Goal: Task Accomplishment & Management: Use online tool/utility

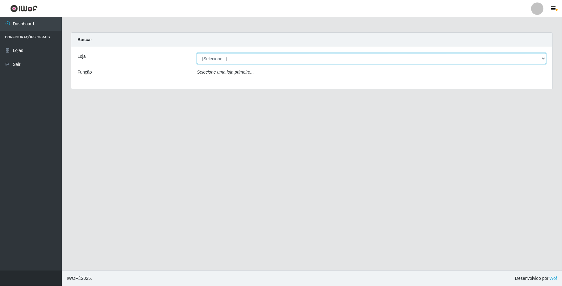
click at [363, 59] on select "[Selecione...] SuperFácil Atacado - Emaús" at bounding box center [372, 58] width 350 height 11
select select "407"
click at [197, 53] on select "[Selecione...] SuperFácil Atacado - Emaús" at bounding box center [372, 58] width 350 height 11
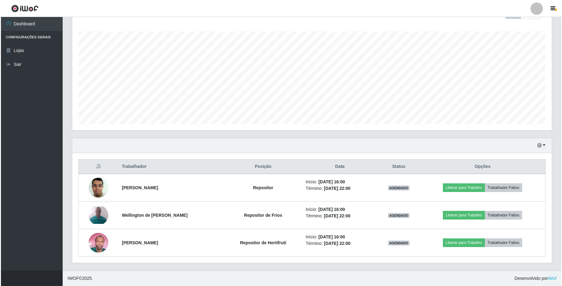
scroll to position [98, 0]
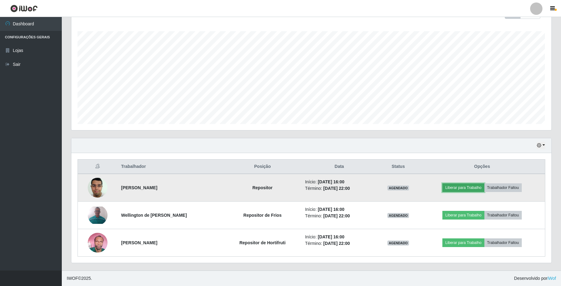
click at [461, 186] on button "Liberar para Trabalho" at bounding box center [463, 187] width 42 height 9
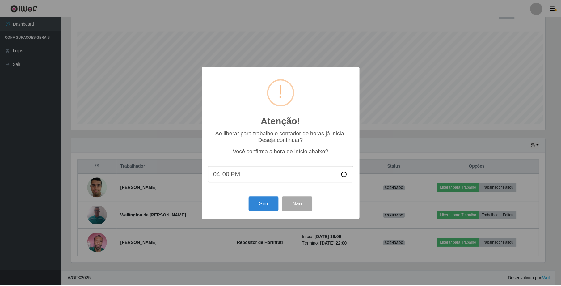
scroll to position [128, 475]
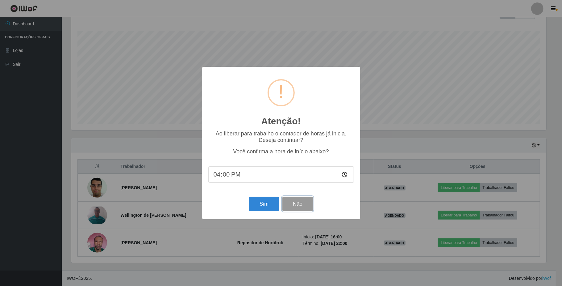
click at [301, 209] on button "Não" at bounding box center [298, 203] width 31 height 15
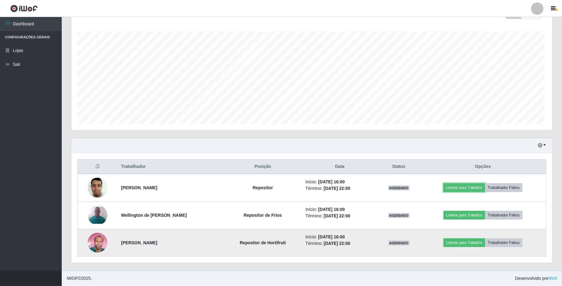
scroll to position [128, 479]
click at [462, 241] on button "Liberar para Trabalho" at bounding box center [463, 242] width 42 height 9
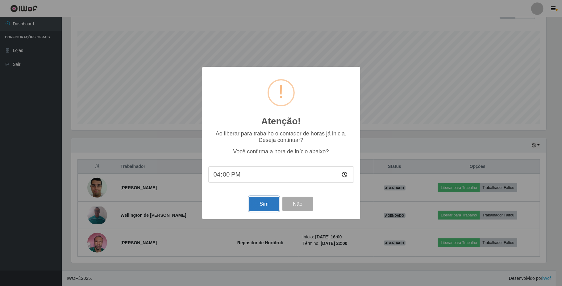
click at [268, 203] on button "Sim" at bounding box center [264, 203] width 30 height 15
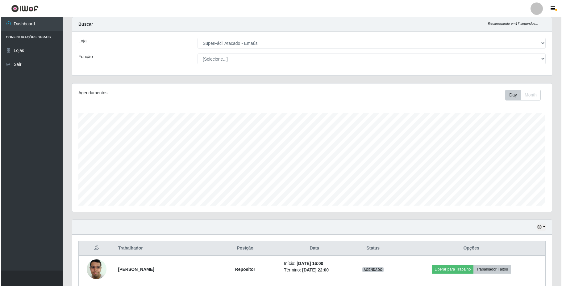
scroll to position [98, 0]
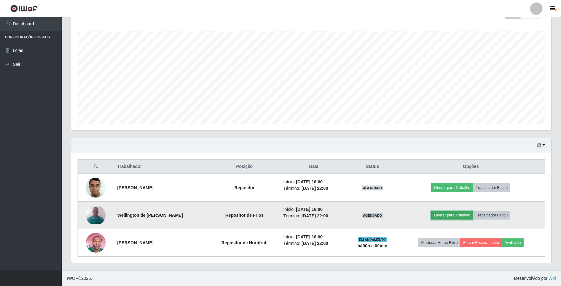
click at [453, 215] on button "Liberar para Trabalho" at bounding box center [452, 215] width 42 height 9
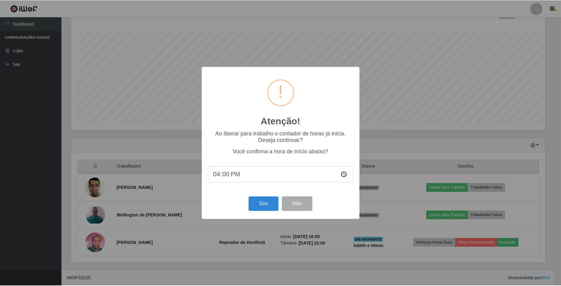
scroll to position [128, 475]
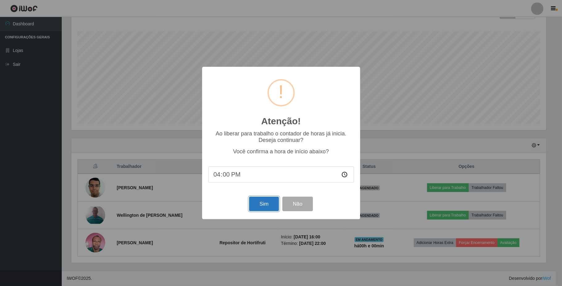
click at [277, 204] on button "Sim" at bounding box center [264, 203] width 30 height 15
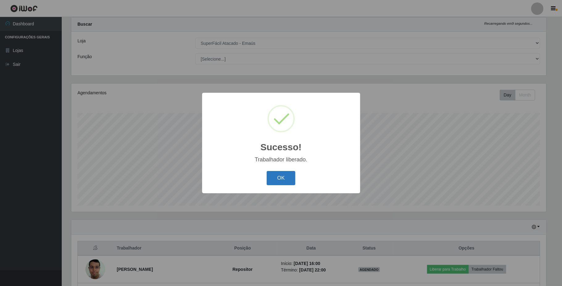
click at [274, 175] on button "OK" at bounding box center [281, 178] width 29 height 15
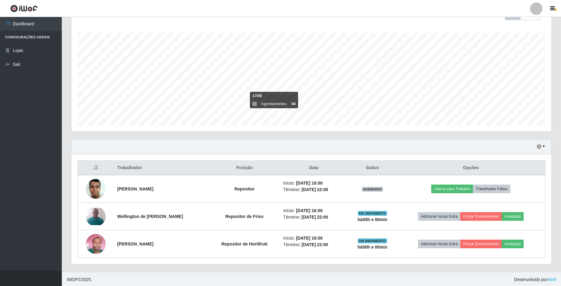
scroll to position [98, 0]
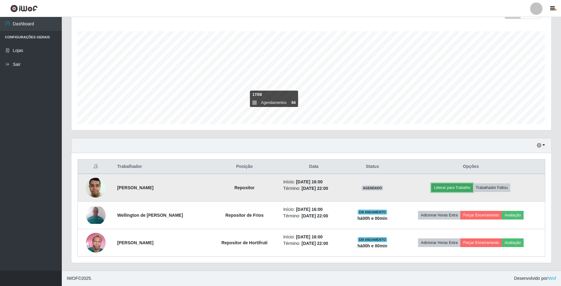
click at [437, 187] on button "Liberar para Trabalho" at bounding box center [452, 187] width 42 height 9
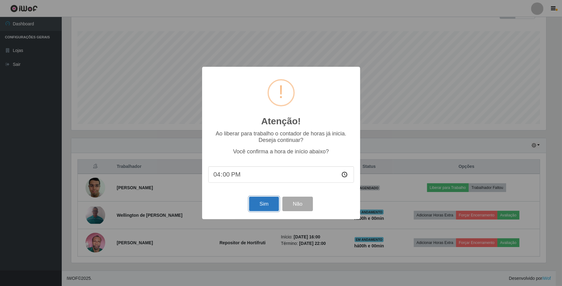
click at [264, 207] on button "Sim" at bounding box center [264, 203] width 30 height 15
